Goal: Task Accomplishment & Management: Use online tool/utility

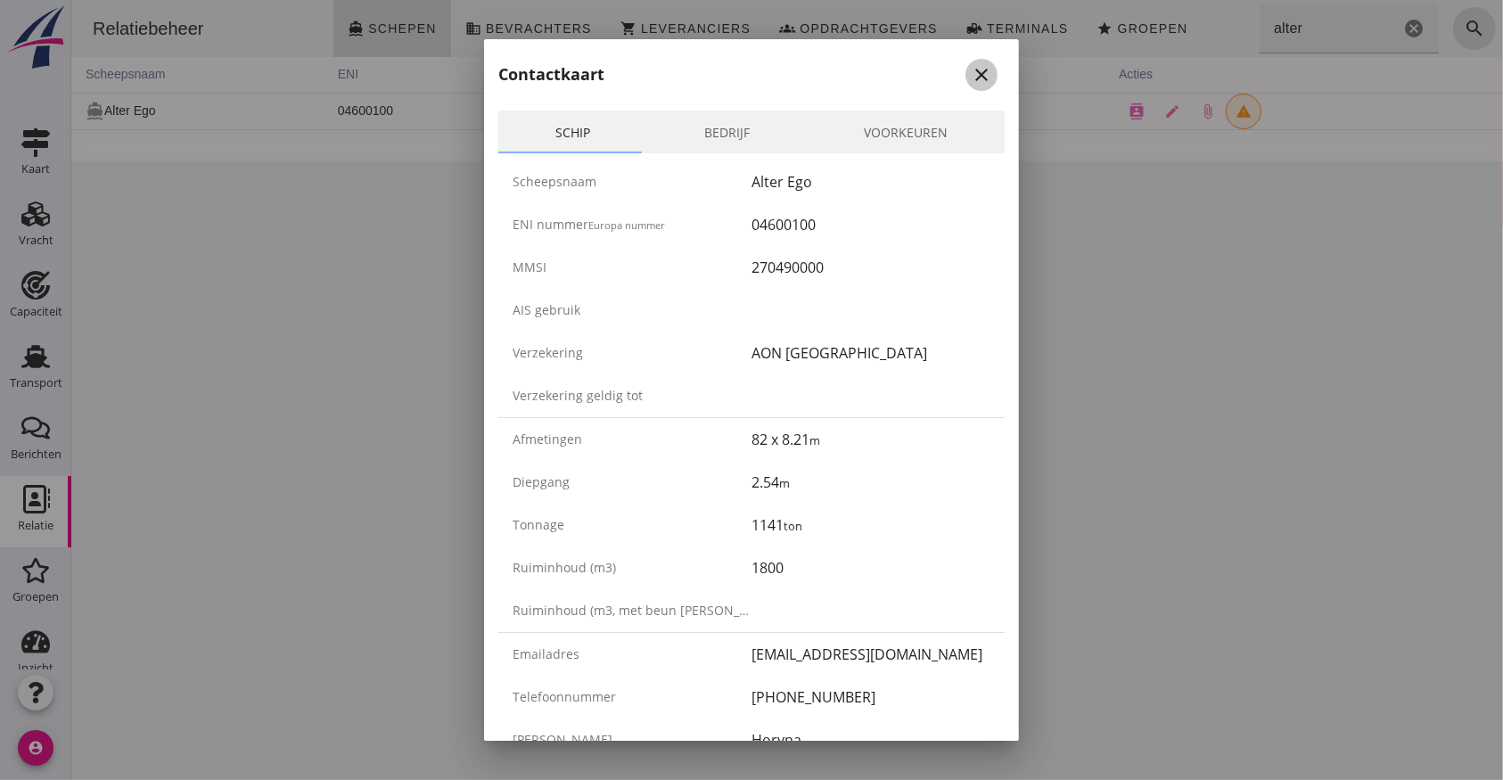
click at [971, 71] on icon "close" at bounding box center [981, 74] width 21 height 21
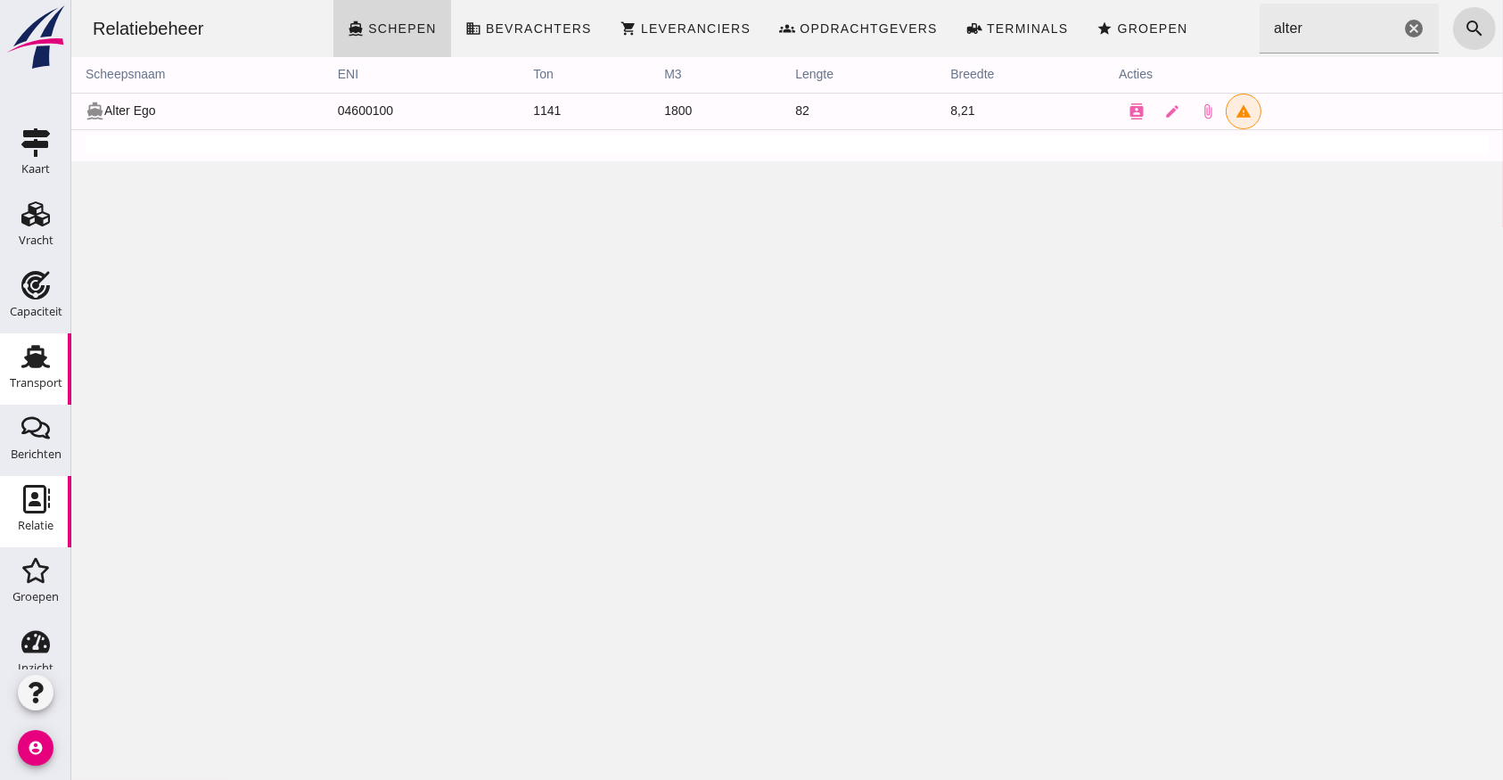
drag, startPoint x: 25, startPoint y: 366, endPoint x: 42, endPoint y: 358, distance: 18.7
click at [26, 365] on use at bounding box center [35, 356] width 29 height 23
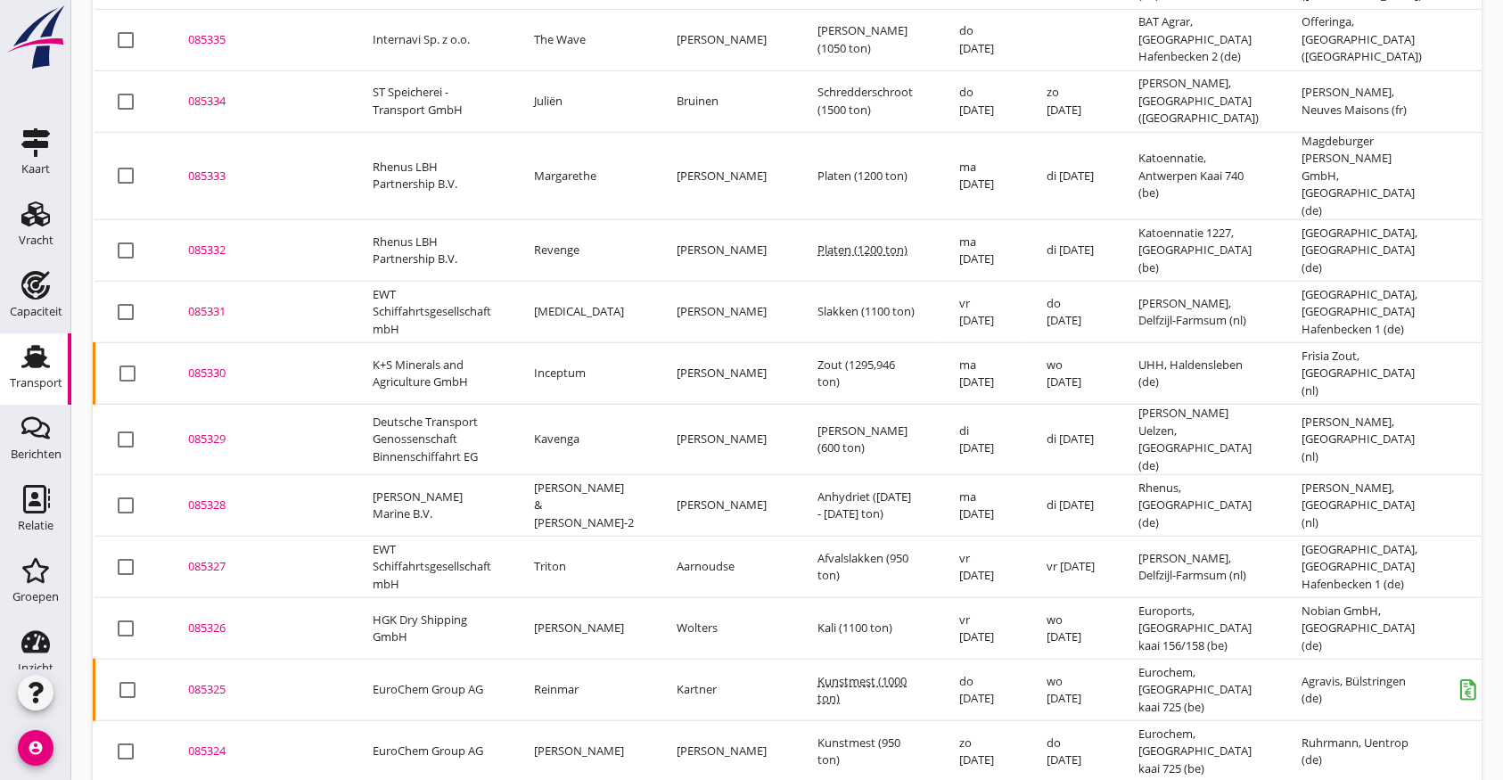
scroll to position [1253, 0]
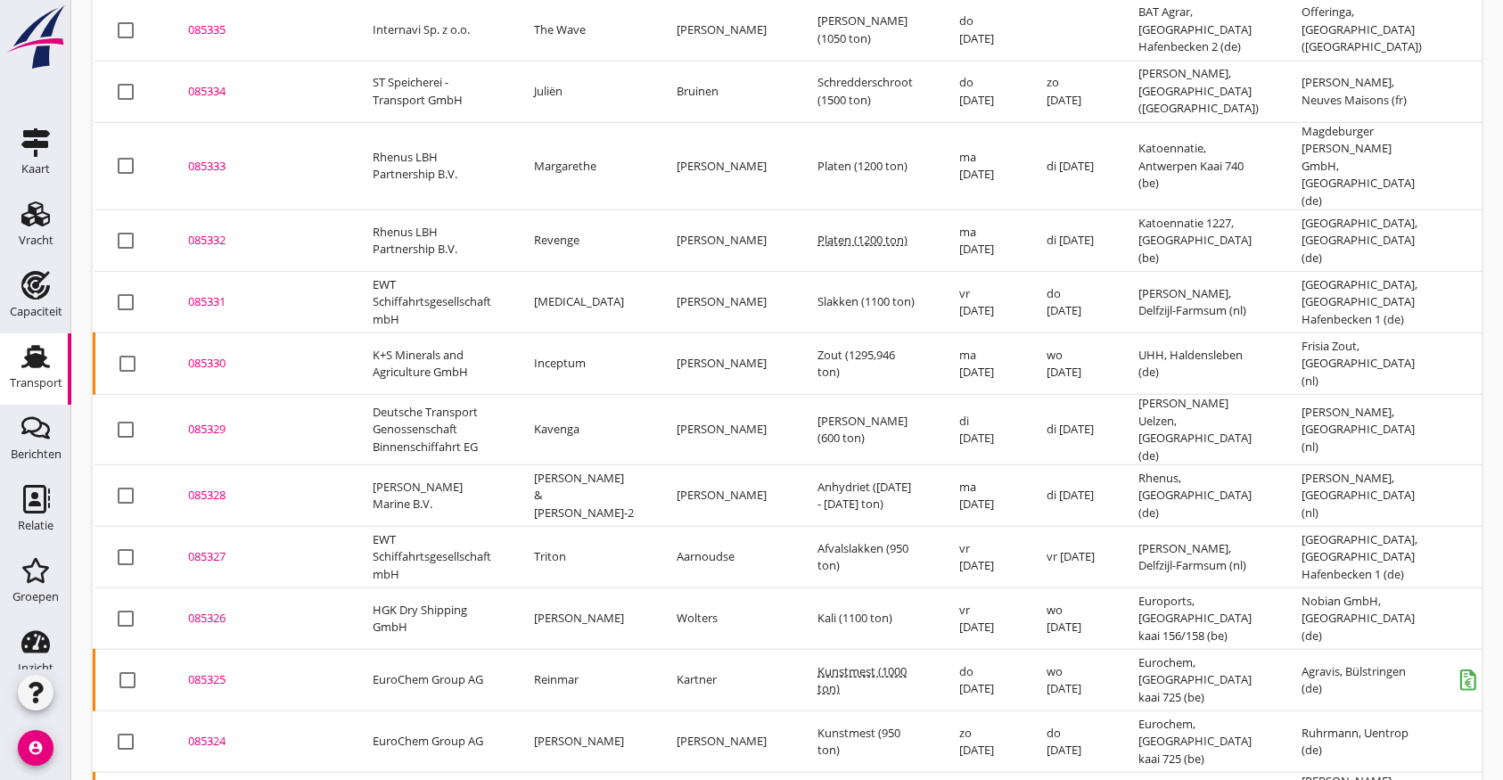
click at [211, 610] on div "085326" at bounding box center [259, 619] width 142 height 18
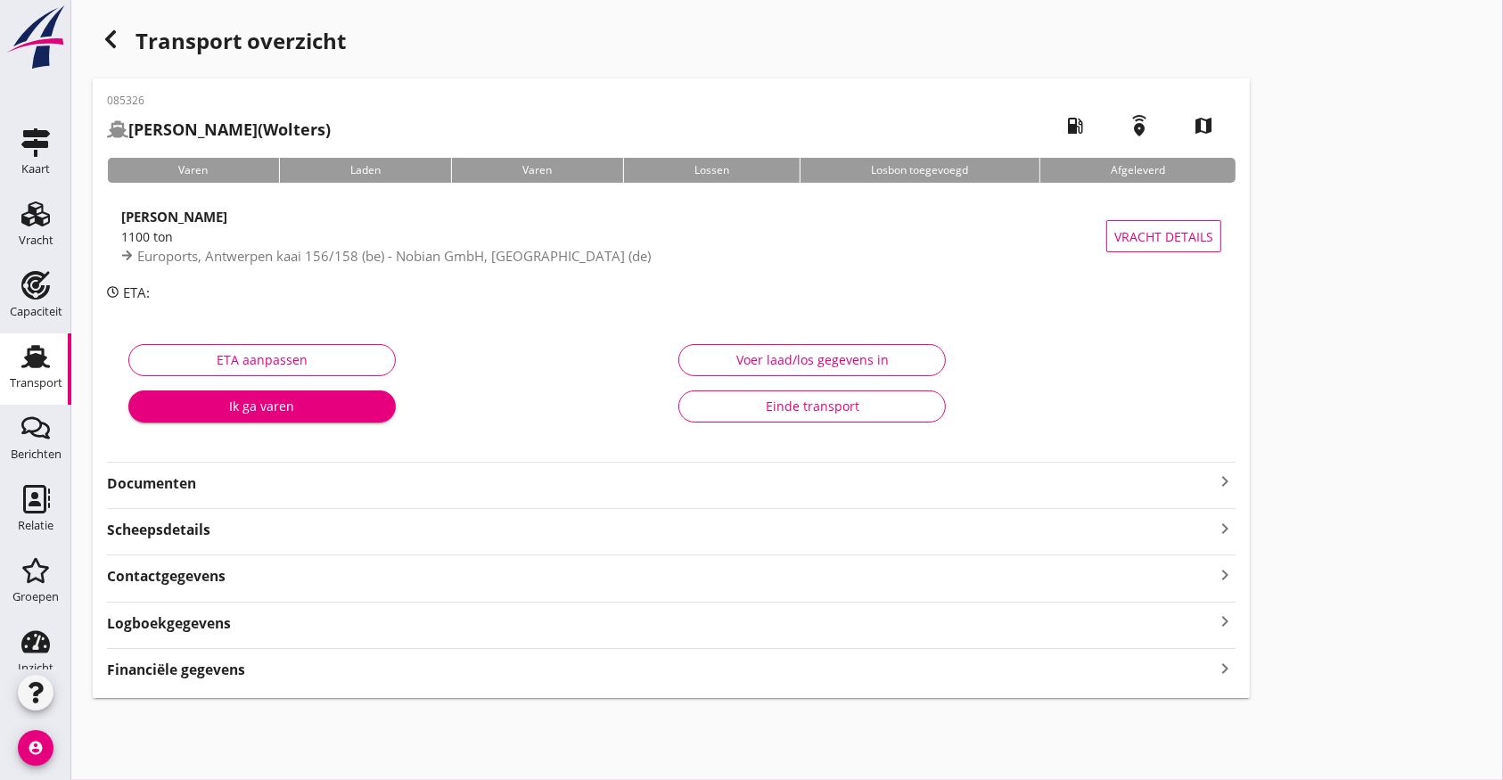
click at [272, 627] on div "Logboekgegevens keyboard_arrow_right" at bounding box center [671, 622] width 1129 height 24
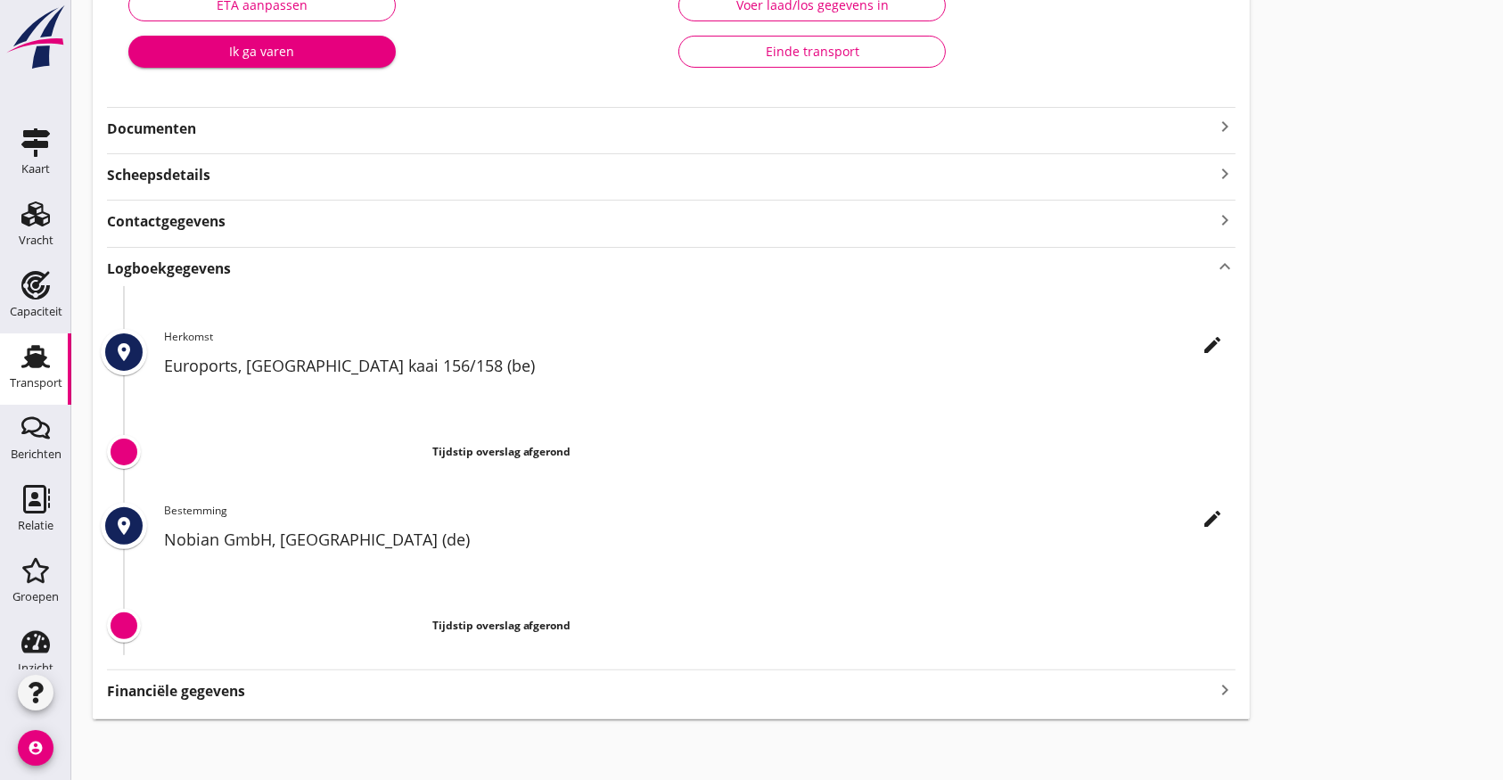
scroll to position [357, 0]
click at [1219, 344] on icon "edit" at bounding box center [1212, 342] width 21 height 21
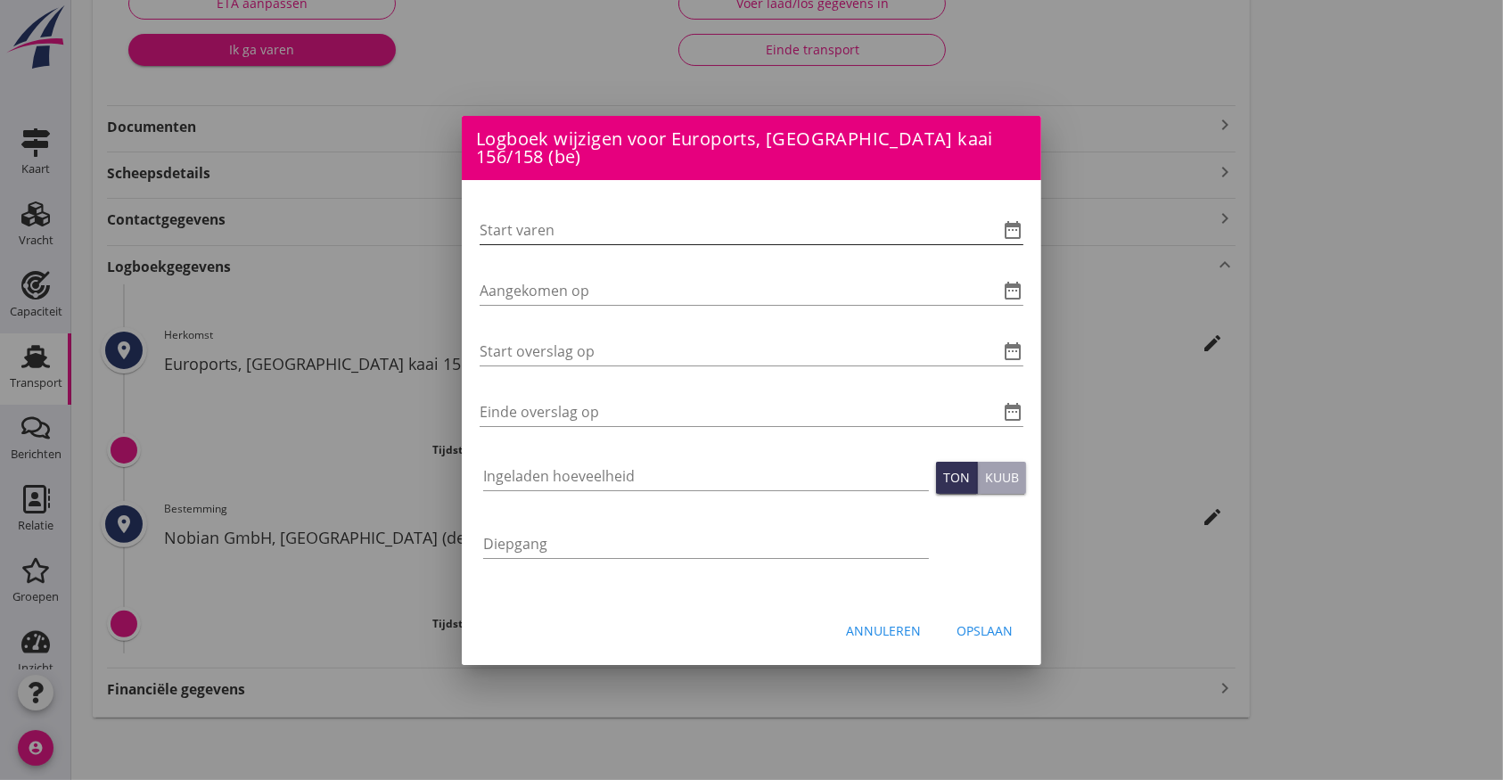
click at [523, 216] on input "Start varen" at bounding box center [727, 230] width 494 height 29
type input "[DATE] 06:00"
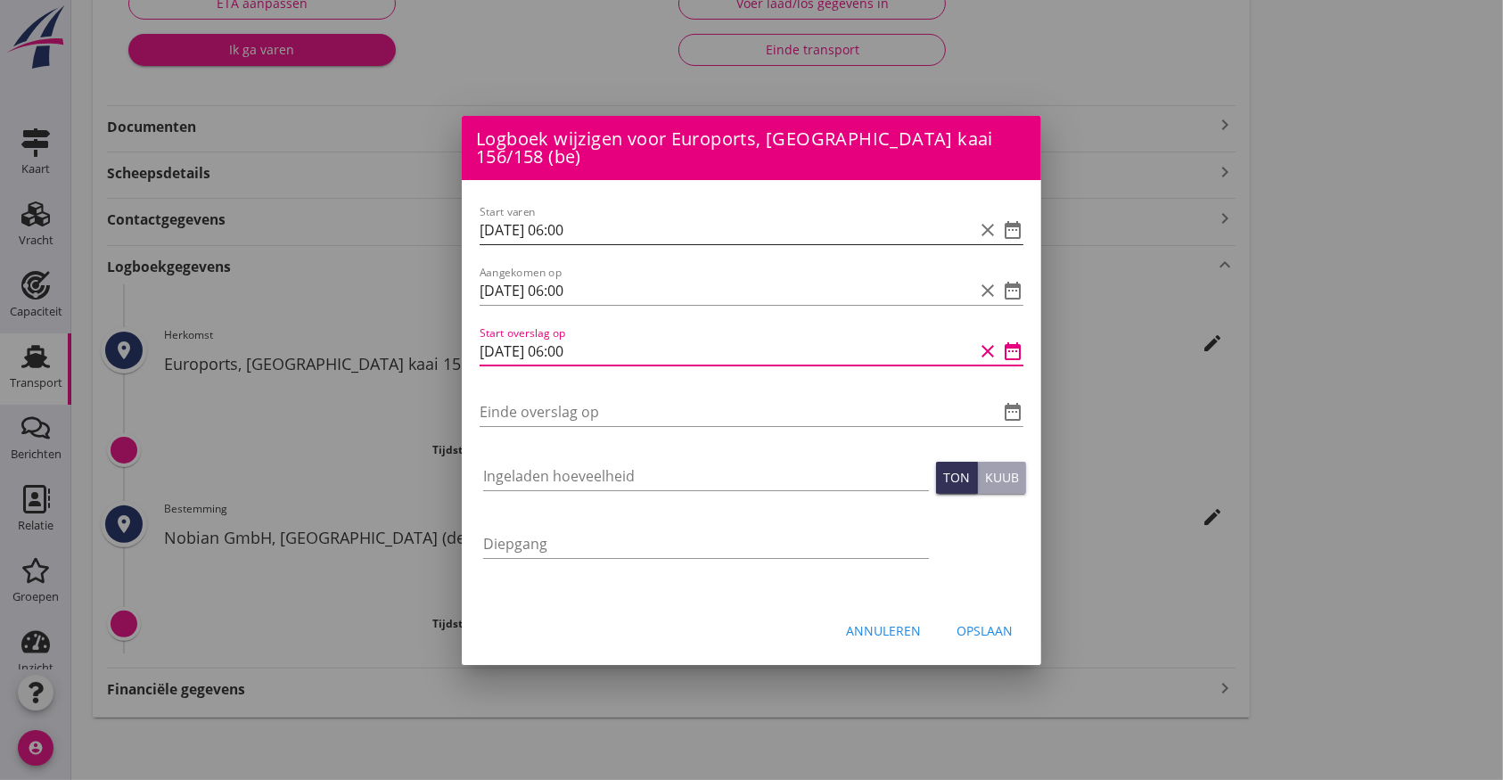
type input "[DATE] 06:00"
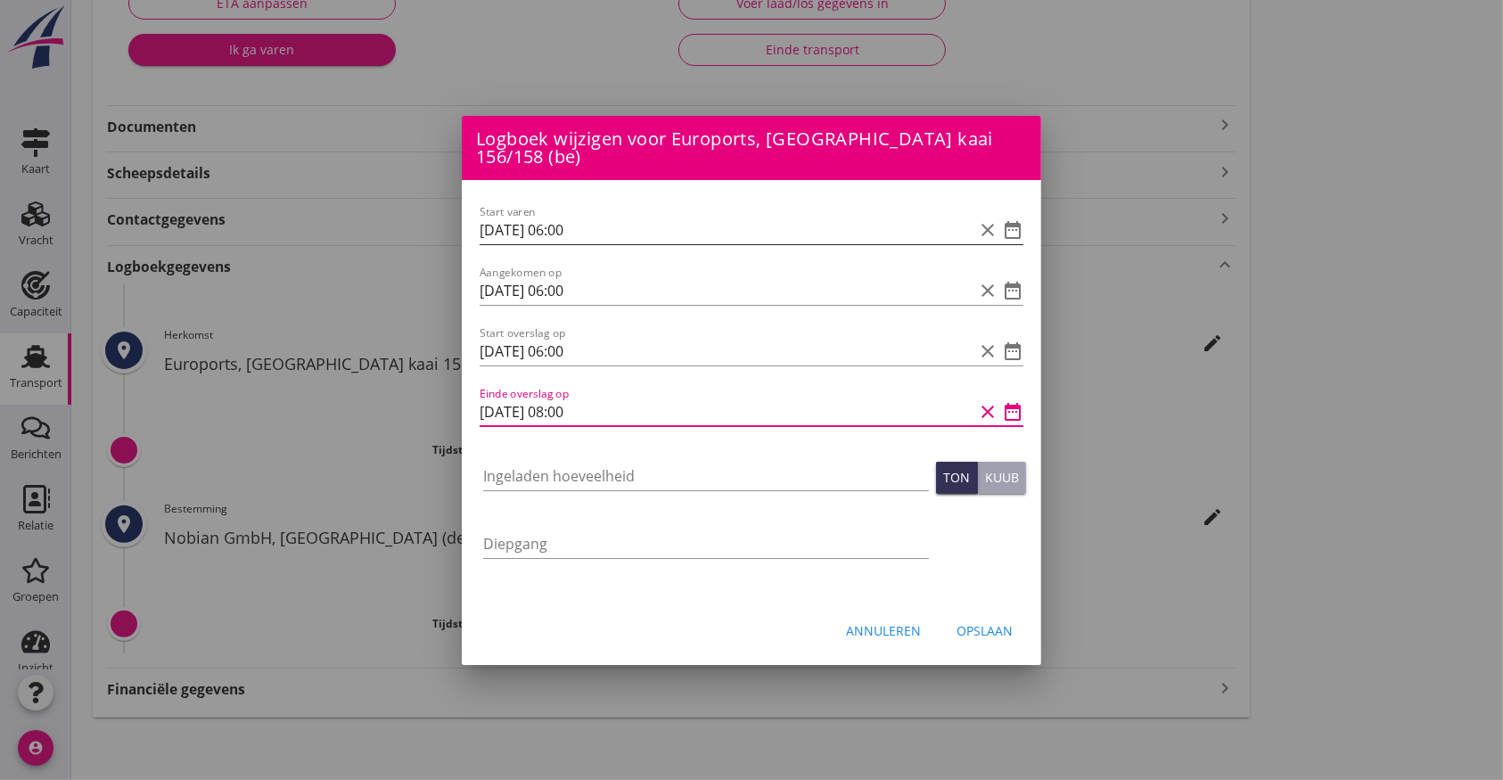
type input "[DATE] 08:00"
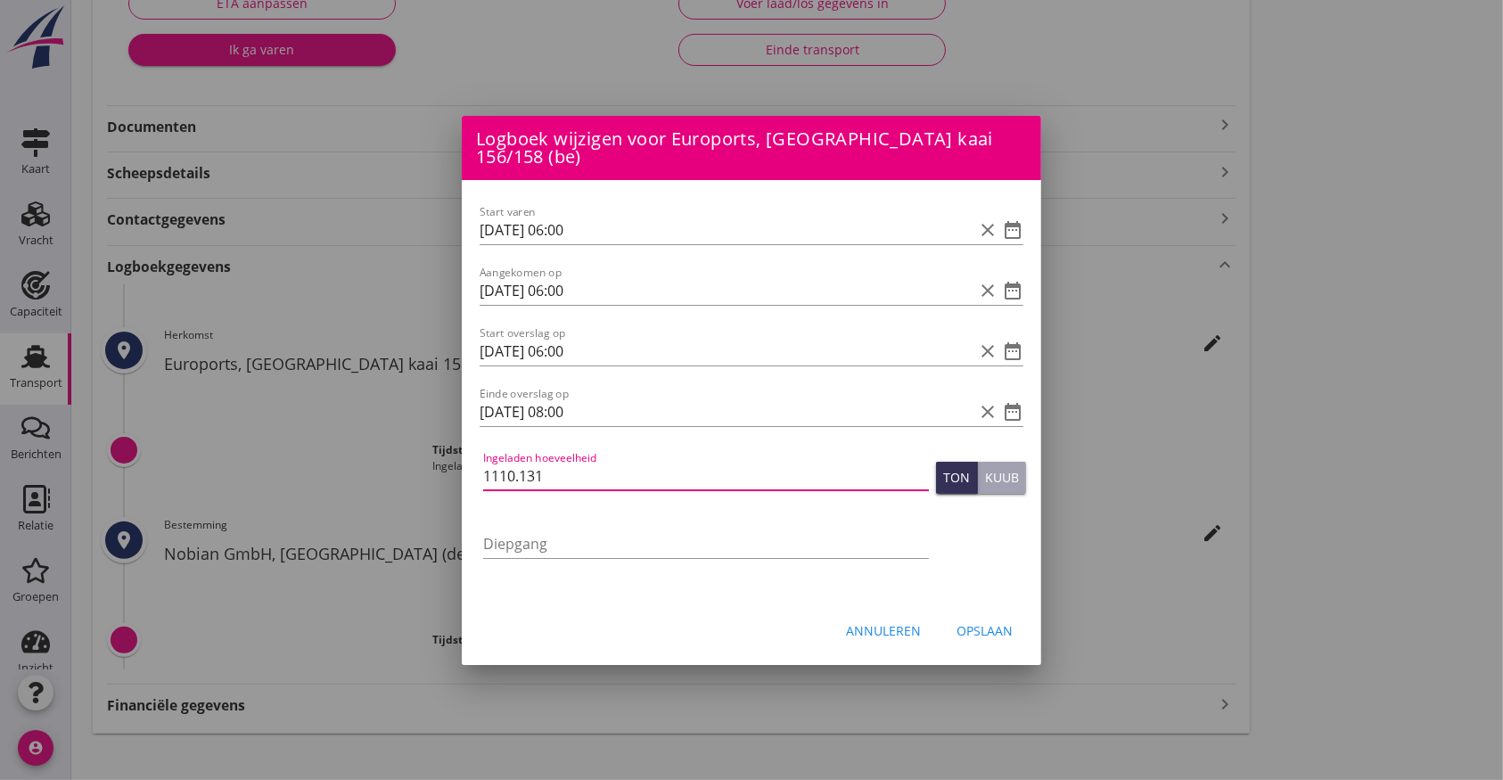
type input "1110.131"
click at [989, 621] on div "Opslaan" at bounding box center [984, 630] width 56 height 19
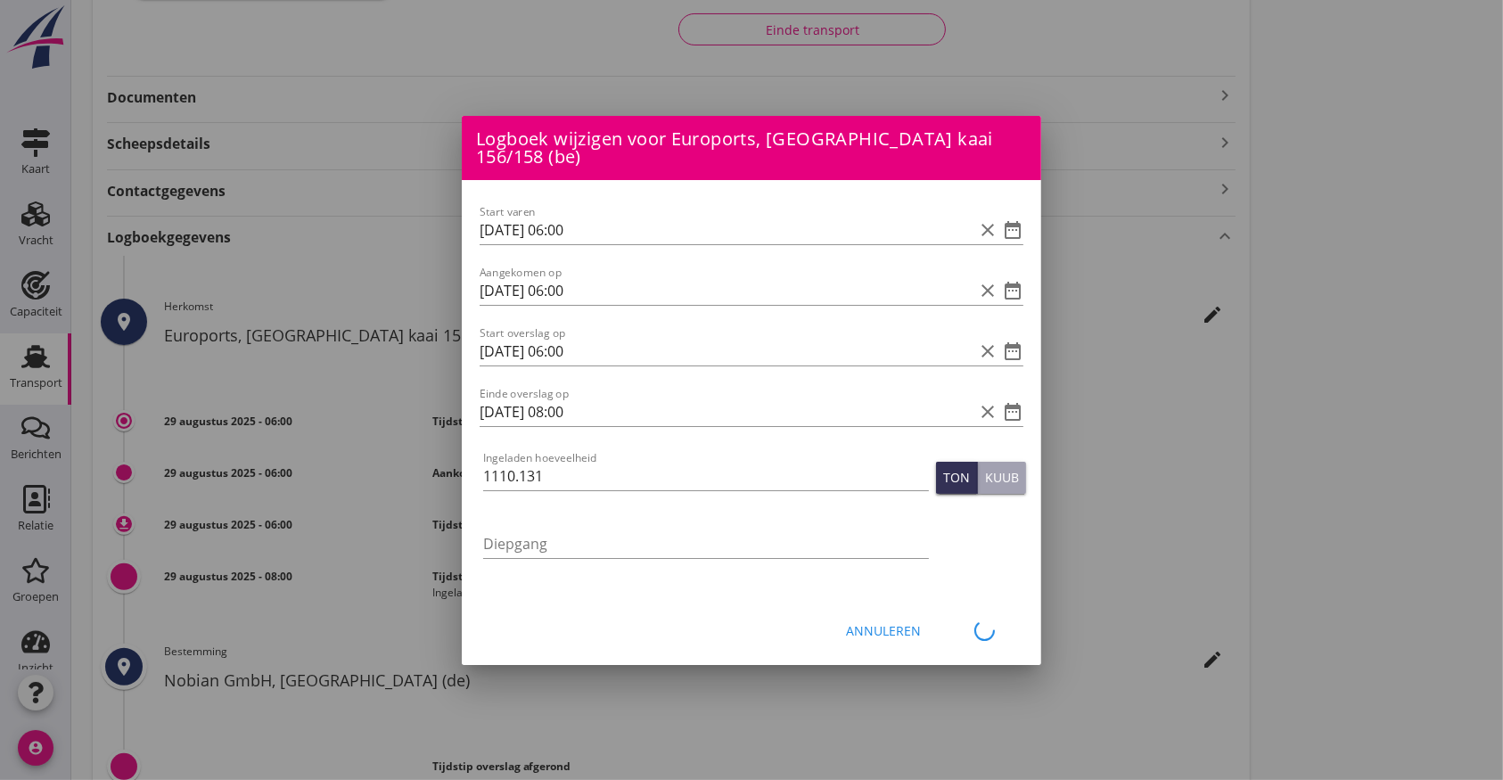
scroll to position [331, 0]
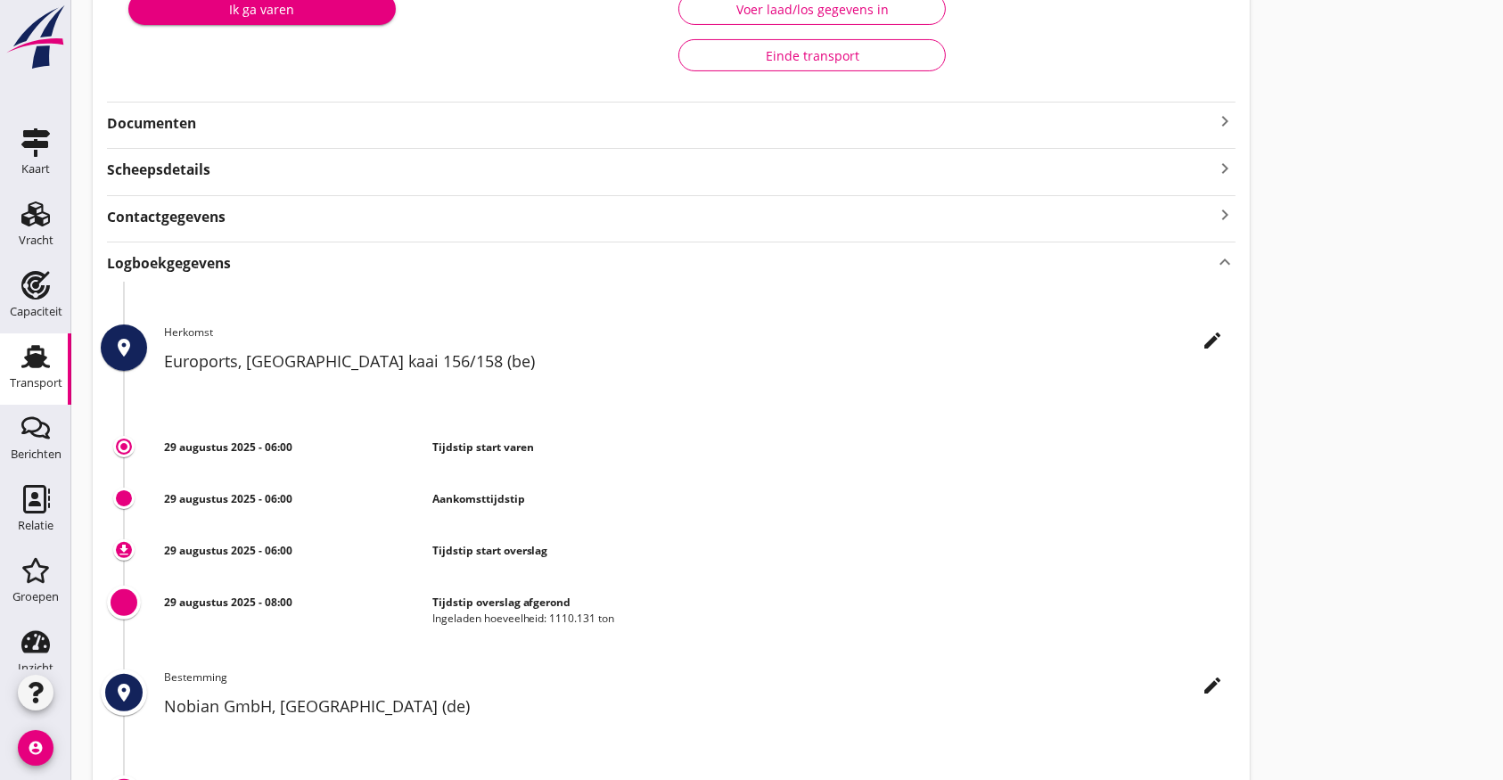
click at [354, 94] on div "Ik ga varen Voer laad/los gegevens in Einde transport" at bounding box center [671, 32] width 1129 height 132
